Goal: Information Seeking & Learning: Learn about a topic

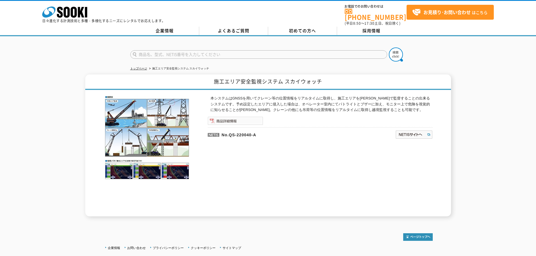
click at [248, 117] on img at bounding box center [235, 121] width 55 height 8
click at [355, 158] on div "本システムはGNSSを用いてクレーン等の位置情報をリアルタイムに取得し、施工エリアを[PERSON_NAME]で監督することの出来るシステムです。予め設定した…" at bounding box center [320, 156] width 225 height 121
click at [280, 146] on div "本システムはGNSSを用いてクレーン等の位置情報をリアルタイムに取得し、施工エリアを[PERSON_NAME]で監督することの出来るシステムです。予め設定した…" at bounding box center [320, 156] width 225 height 121
click at [387, 106] on p "本システムはGNSSを用いてクレーン等の位置情報をリアルタイムに取得し、施工エリアを[PERSON_NAME]で監督することの出来るシステムです。予め設定した…" at bounding box center [322, 104] width 222 height 17
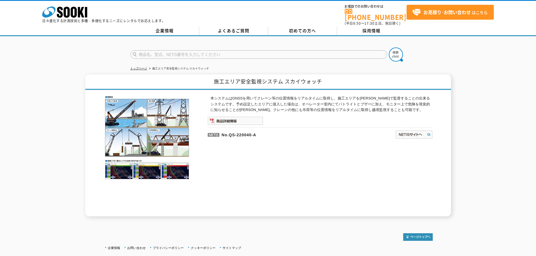
click at [261, 132] on p "No.QS-220040-A" at bounding box center [274, 134] width 133 height 14
click at [263, 131] on p "No.QS-220040-A" at bounding box center [274, 134] width 133 height 14
drag, startPoint x: 223, startPoint y: 131, endPoint x: 264, endPoint y: 131, distance: 40.8
click at [264, 131] on p "No.QS-220040-A" at bounding box center [274, 134] width 133 height 14
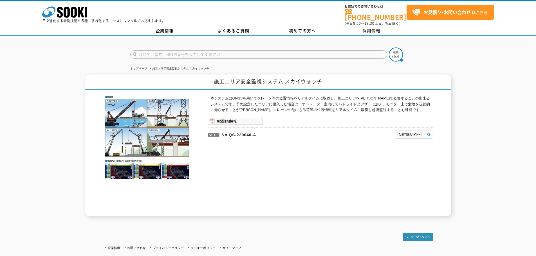
click at [378, 107] on p "本システムはGNSSを用いてクレーン等の位置情報をリアルタイムに取得し、施工エリアを[PERSON_NAME]で監督することの出来るシステムです。予め設定した…" at bounding box center [322, 104] width 222 height 17
click at [303, 102] on p "本システムはGNSSを用いてクレーン等の位置情報をリアルタイムに取得し、施工エリアを[PERSON_NAME]で監督することの出来るシステムです。予め設定した…" at bounding box center [322, 104] width 222 height 17
click at [321, 104] on p "本システムはGNSSを用いてクレーン等の位置情報をリアルタイムに取得し、施工エリアを[PERSON_NAME]で監督することの出来るシステムです。予め設定した…" at bounding box center [322, 104] width 222 height 17
